Goal: Information Seeking & Learning: Learn about a topic

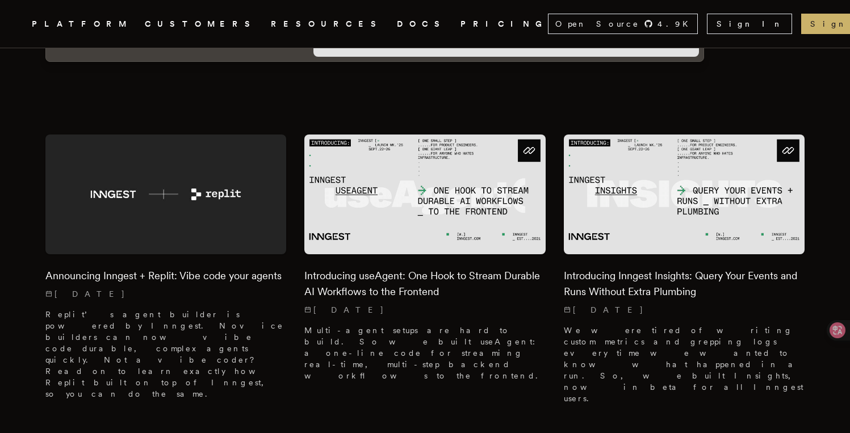
scroll to position [302, 0]
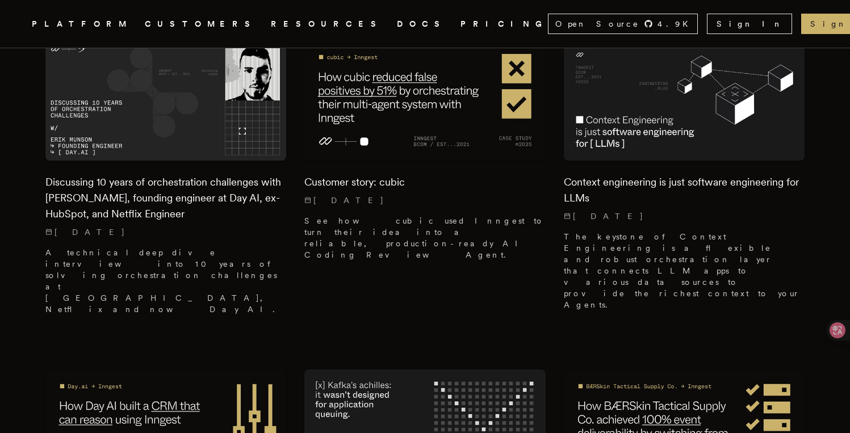
scroll to position [1074, 0]
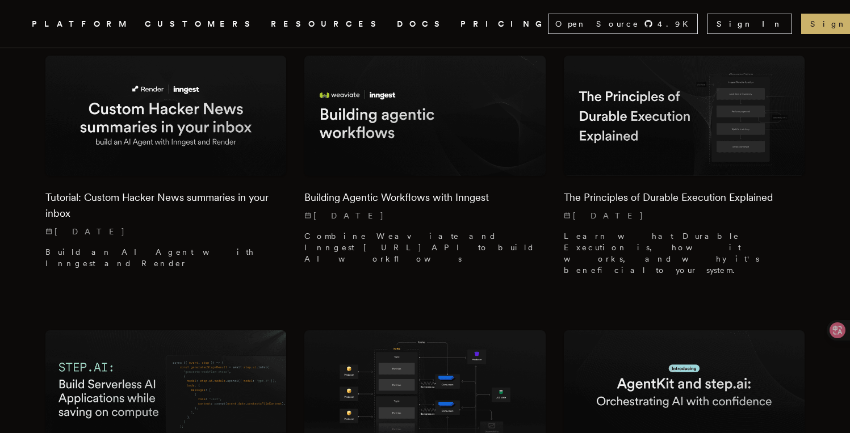
scroll to position [2208, 0]
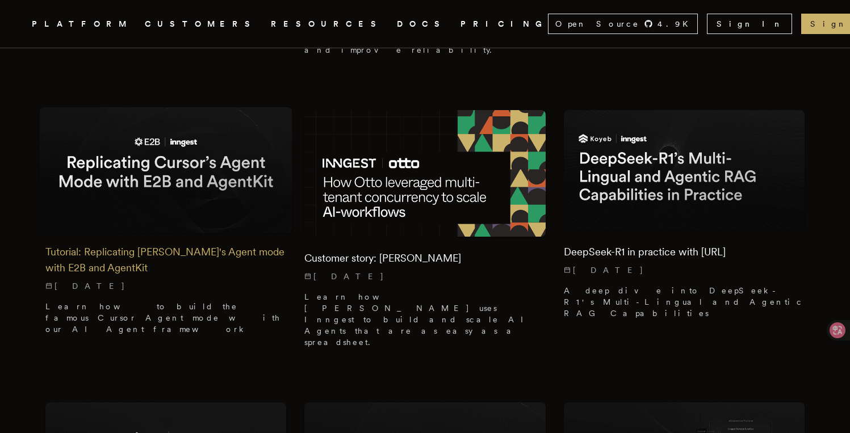
scroll to position [2882, 0]
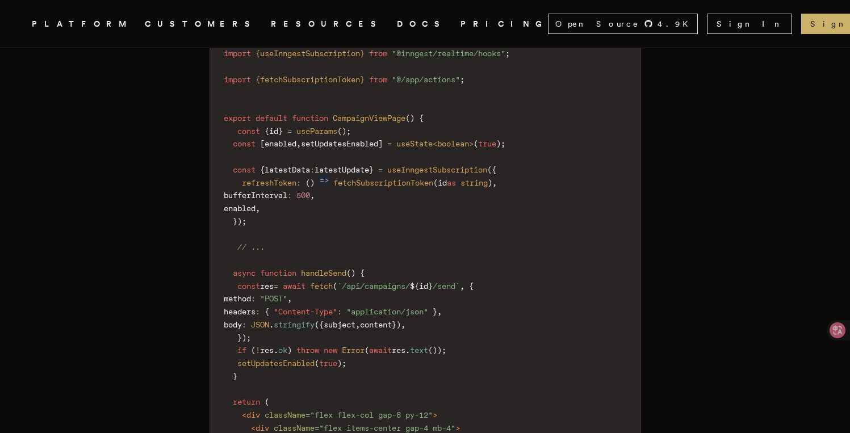
scroll to position [9670, 0]
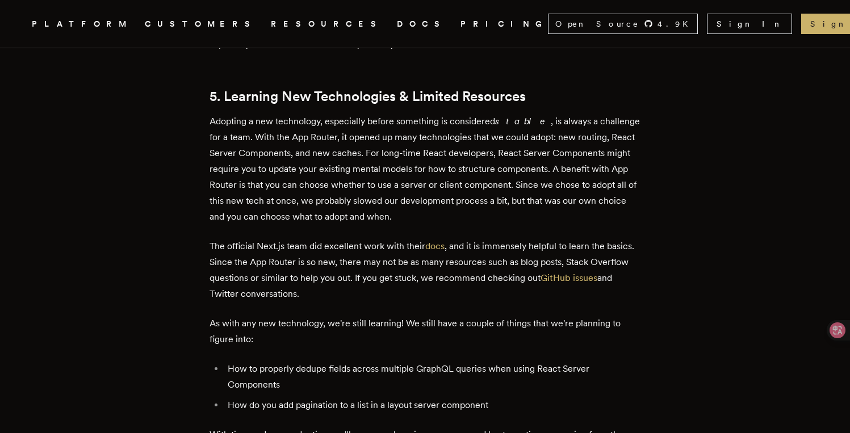
scroll to position [3166, 0]
